Goal: Browse casually: Explore the website without a specific task or goal

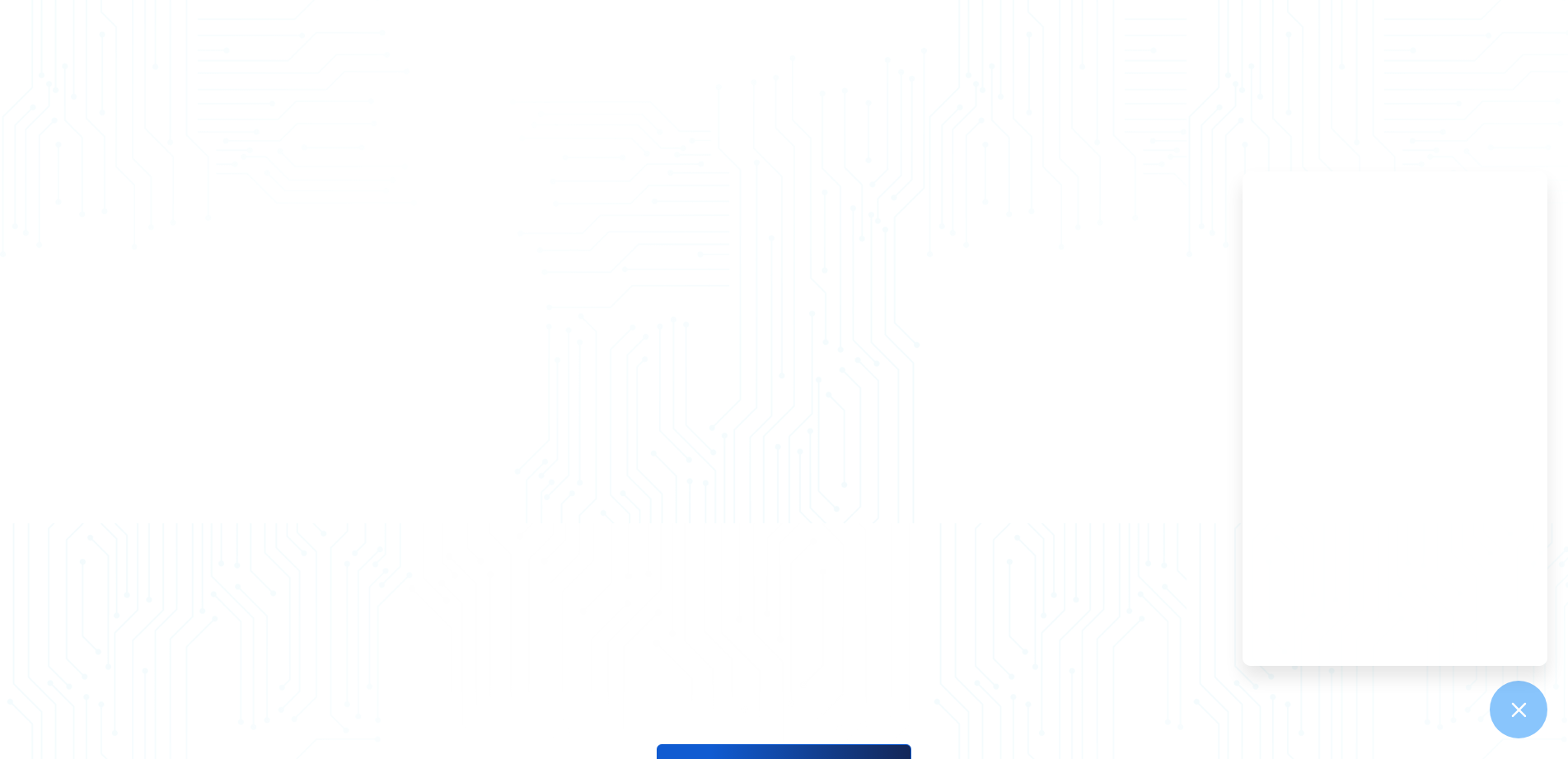
scroll to position [2389, 0]
click at [1517, 700] on icon at bounding box center [1518, 709] width 22 height 22
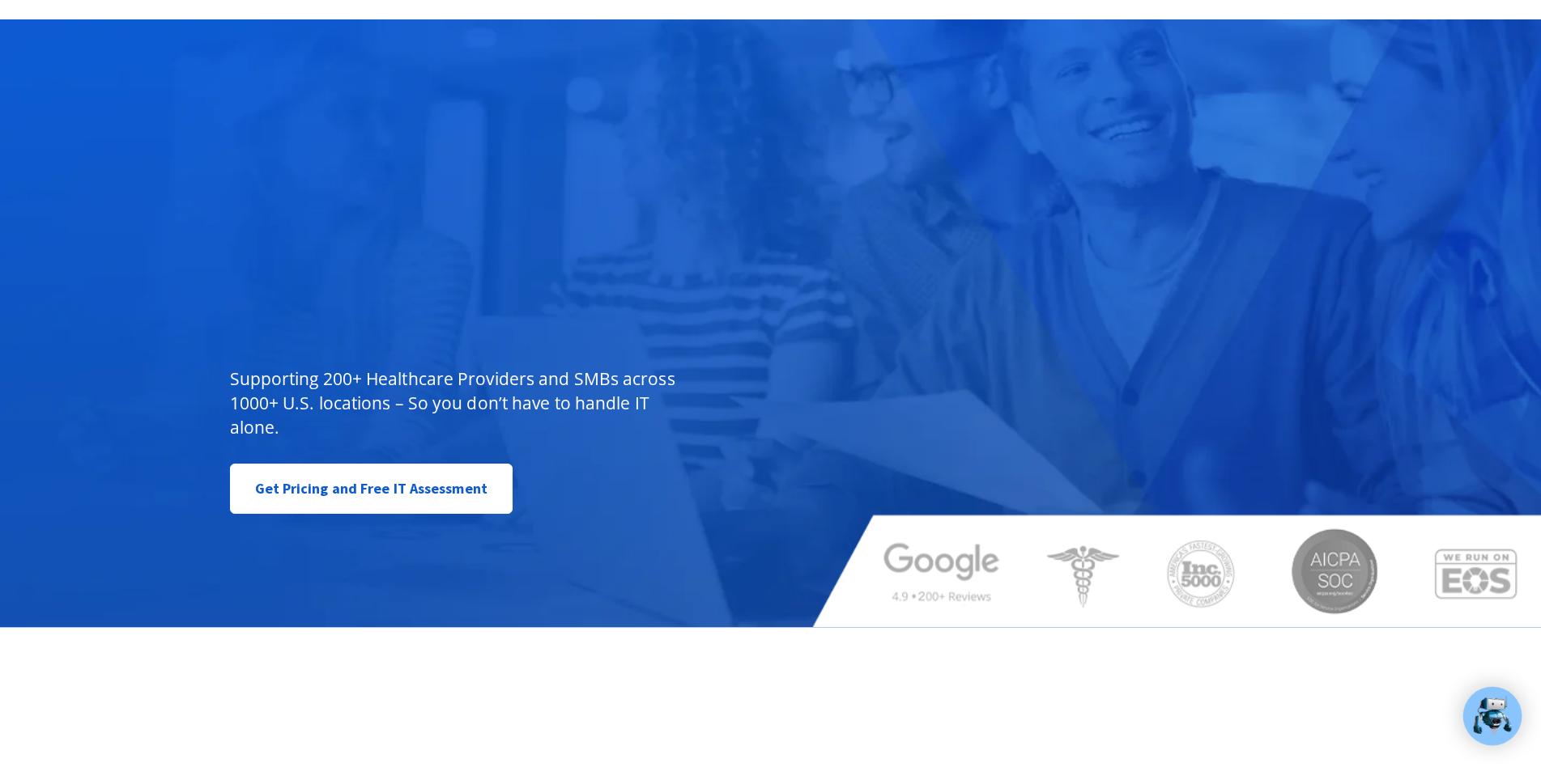
scroll to position [0, 0]
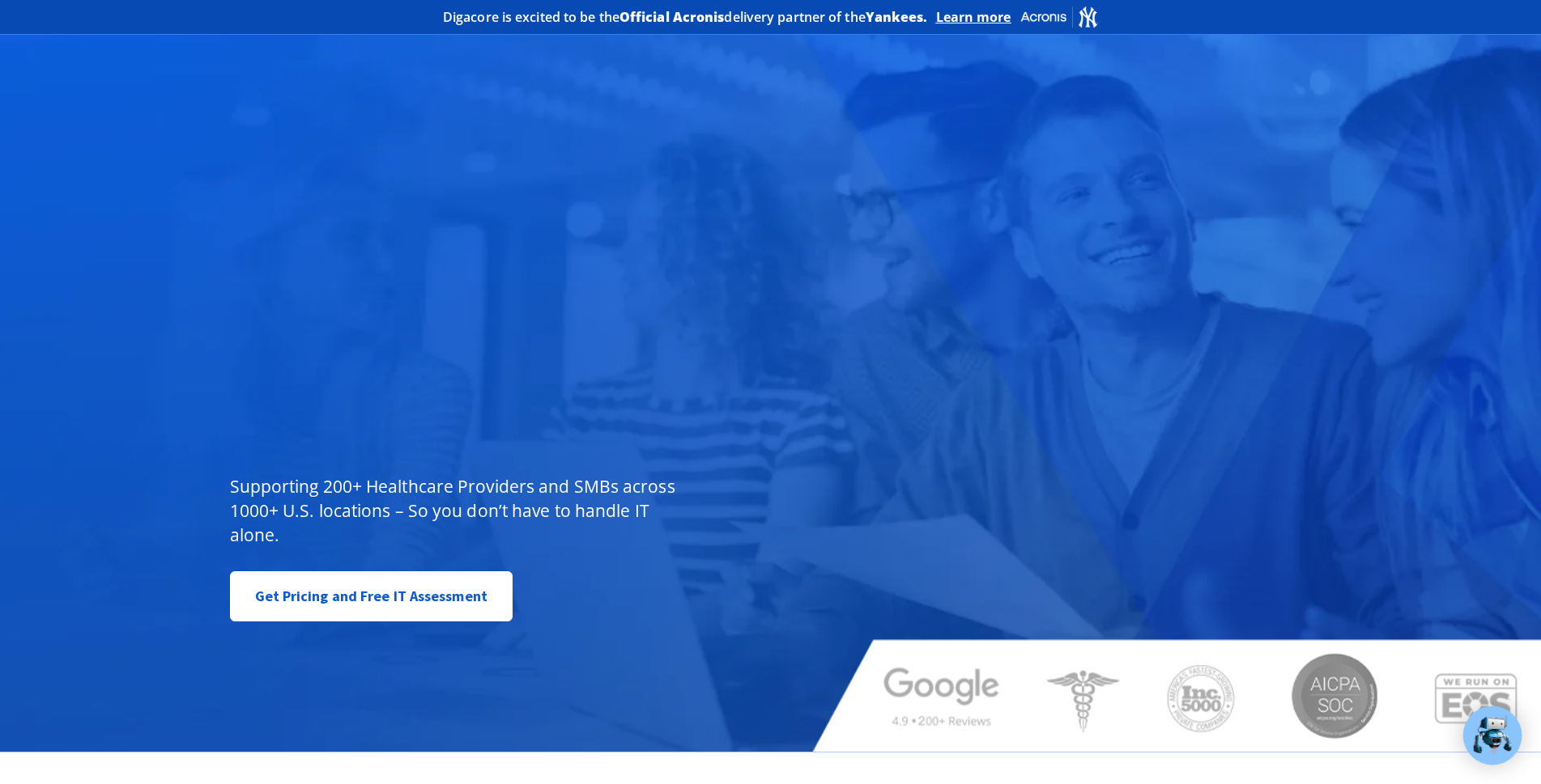
drag, startPoint x: 1546, startPoint y: 0, endPoint x: 1127, endPoint y: 348, distance: 544.7
click at [1125, 348] on div "Managed IT, done better. You don’t have to do IT alone. Supporting 200+ Healthc…" at bounding box center [770, 392] width 1106 height 721
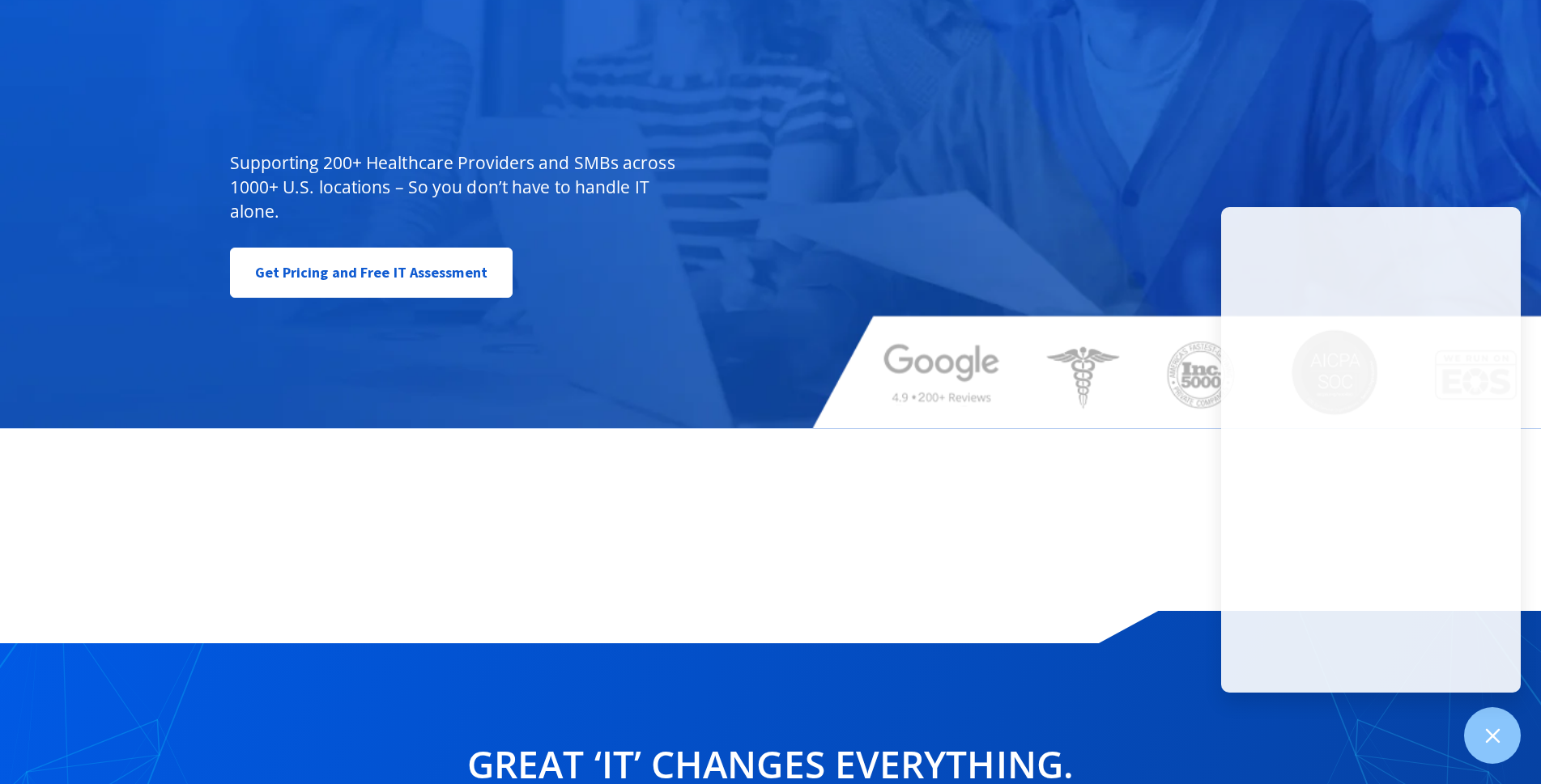
scroll to position [405, 0]
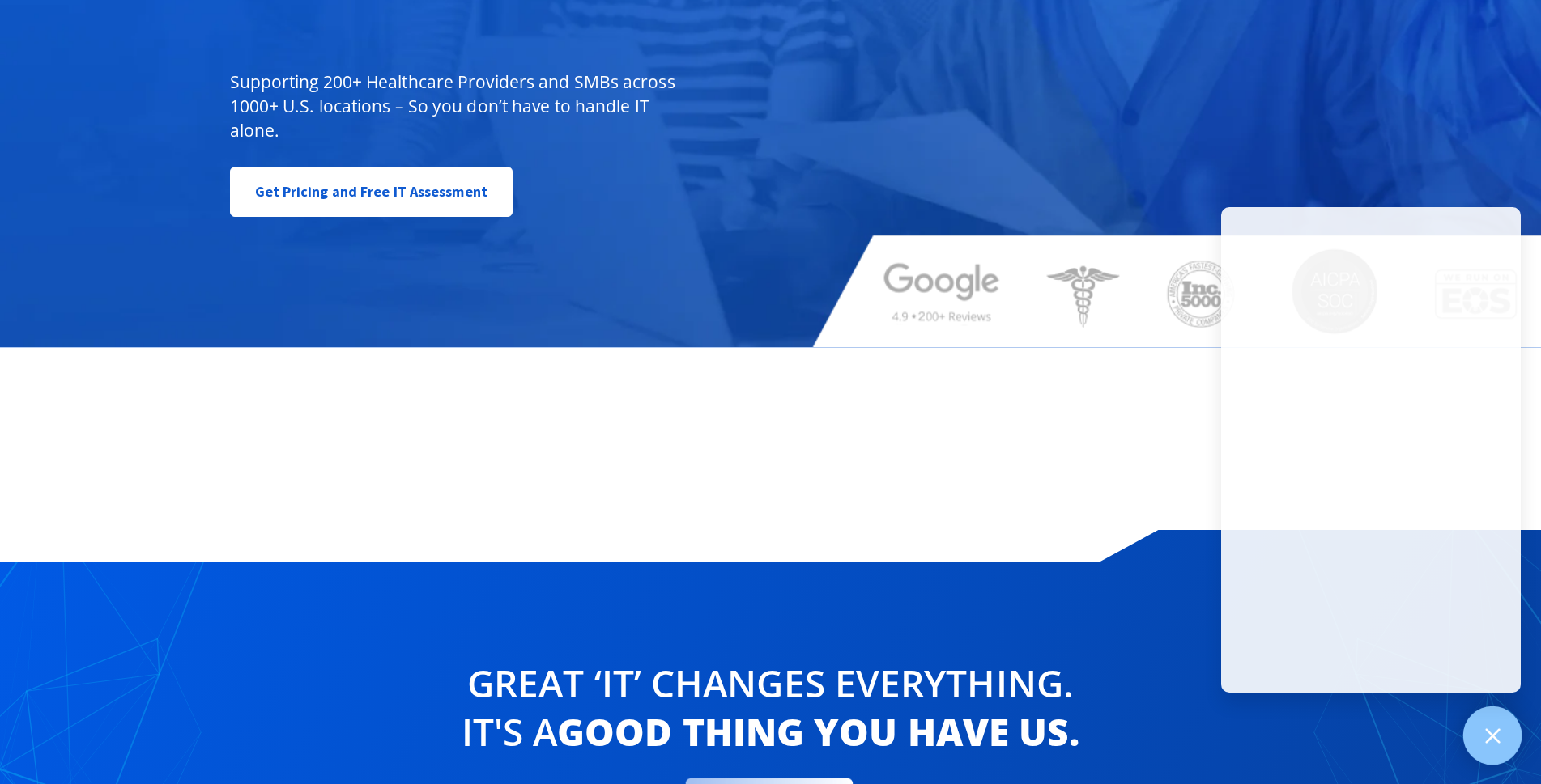
click at [1483, 729] on icon at bounding box center [1492, 736] width 21 height 21
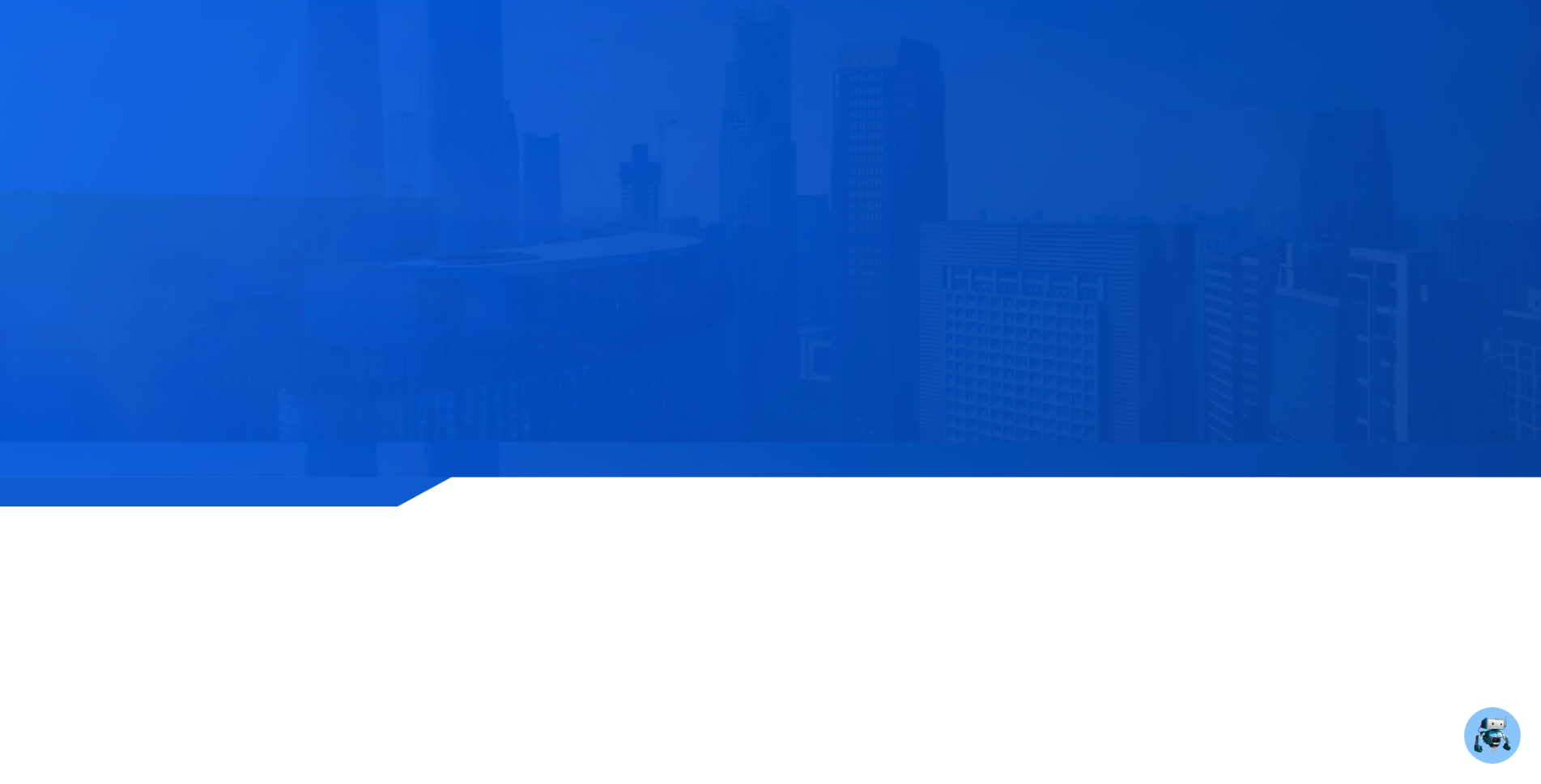
scroll to position [3561, 0]
